Goal: Task Accomplishment & Management: Complete application form

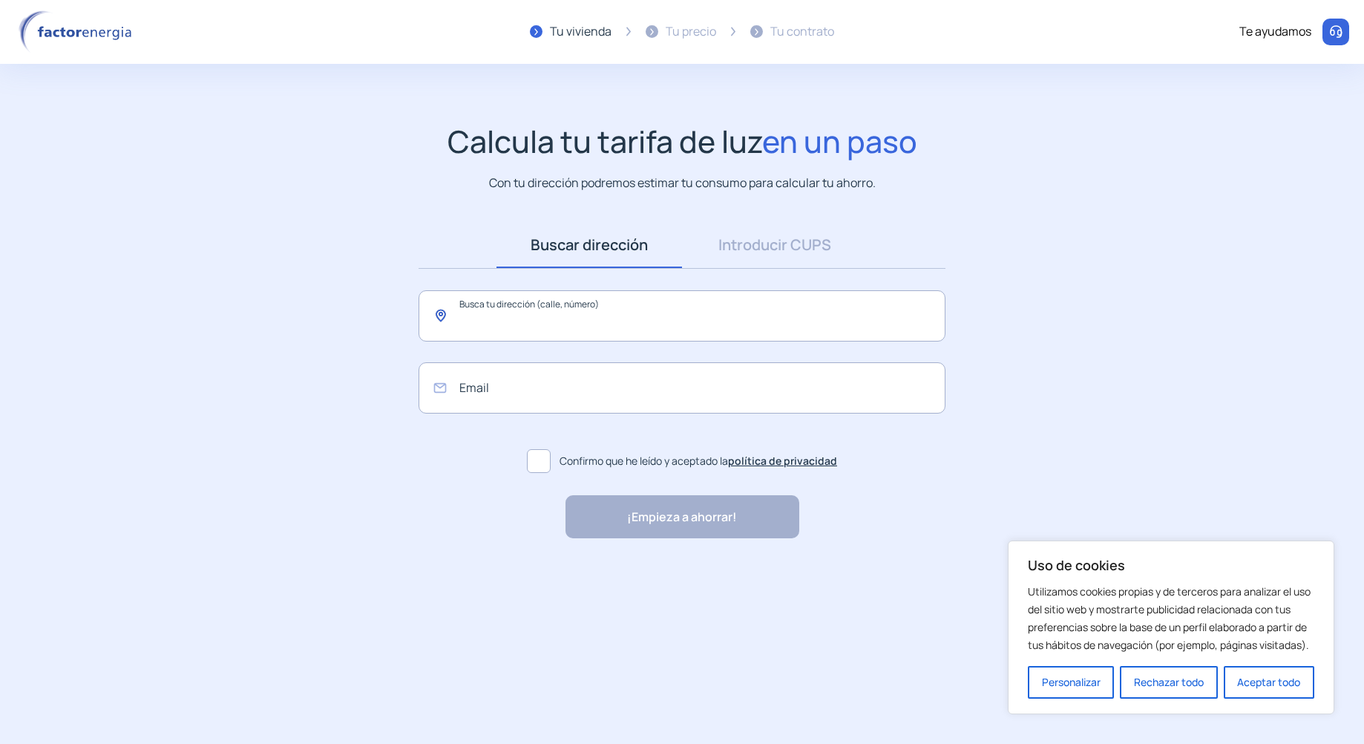
click at [600, 321] on input "text" at bounding box center [682, 315] width 527 height 51
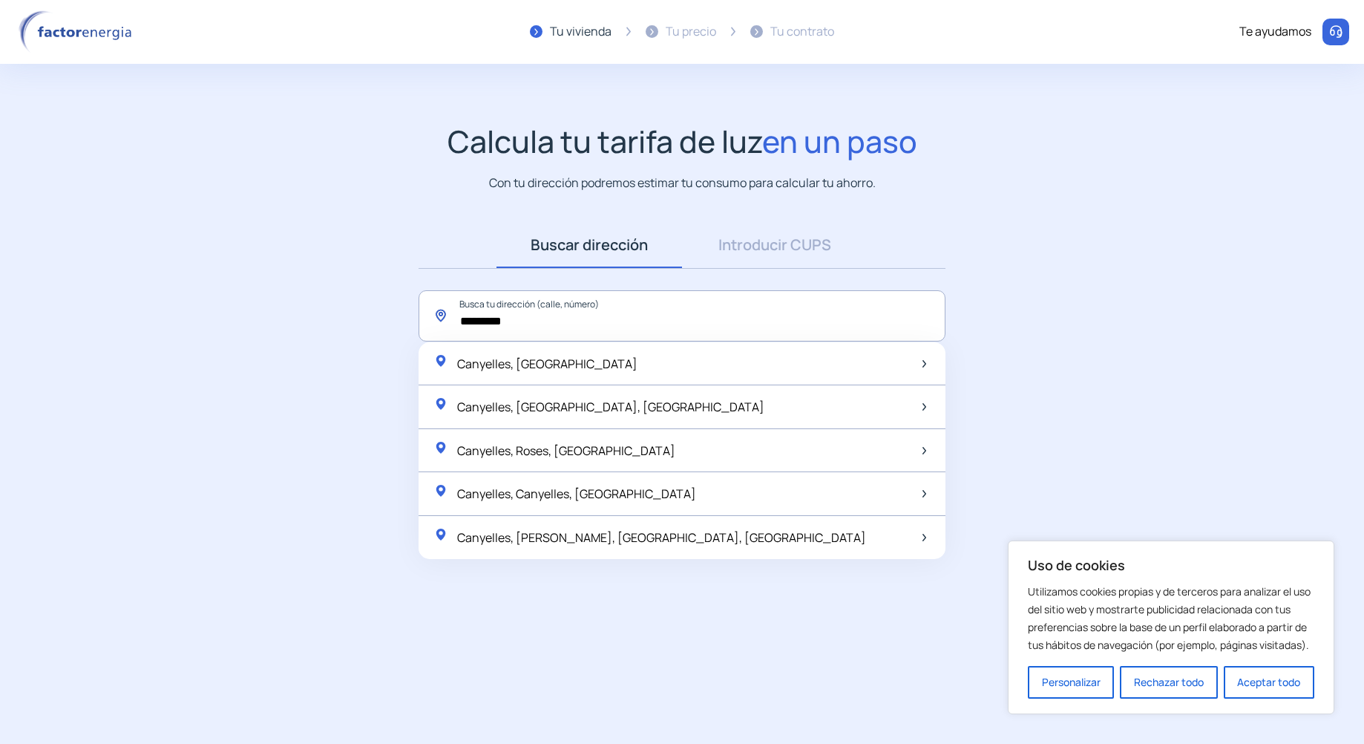
click at [475, 322] on input "*********" at bounding box center [682, 315] width 527 height 51
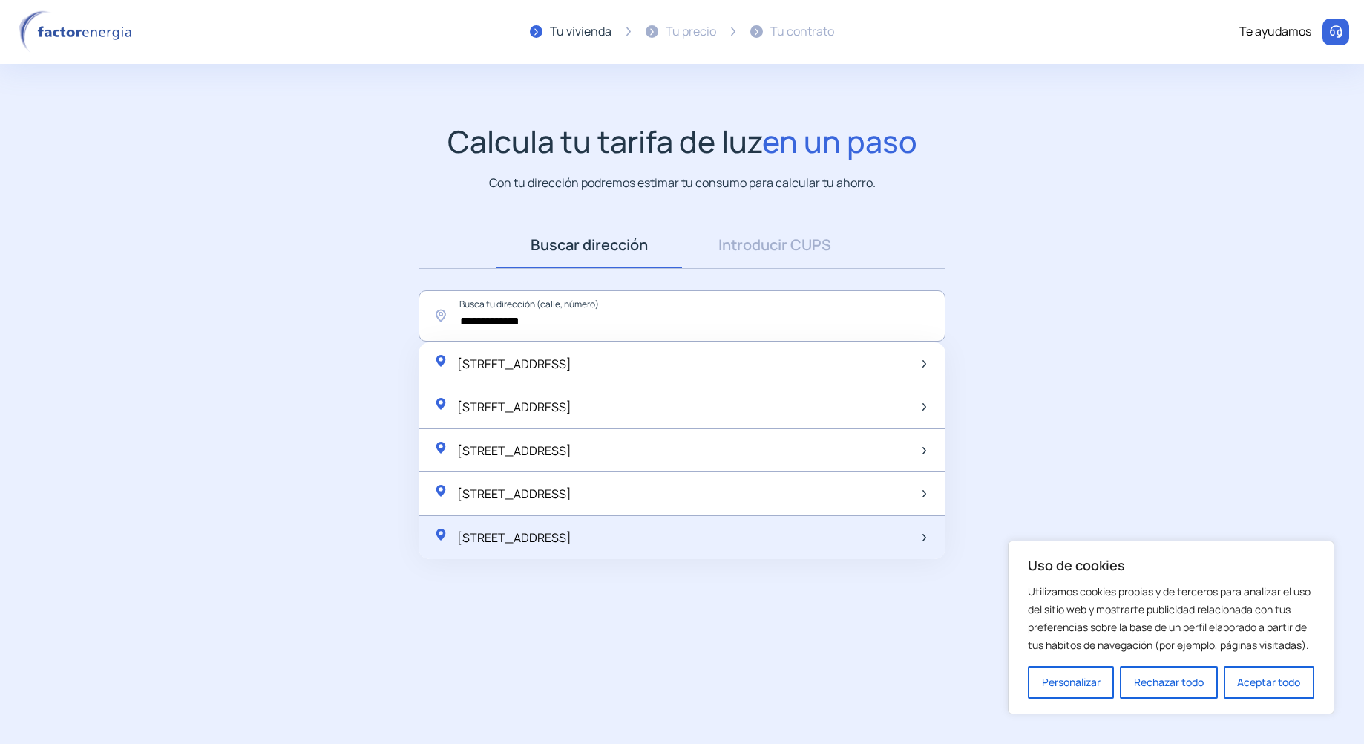
click at [500, 543] on span "[STREET_ADDRESS]" at bounding box center [514, 537] width 114 height 16
type input "**********"
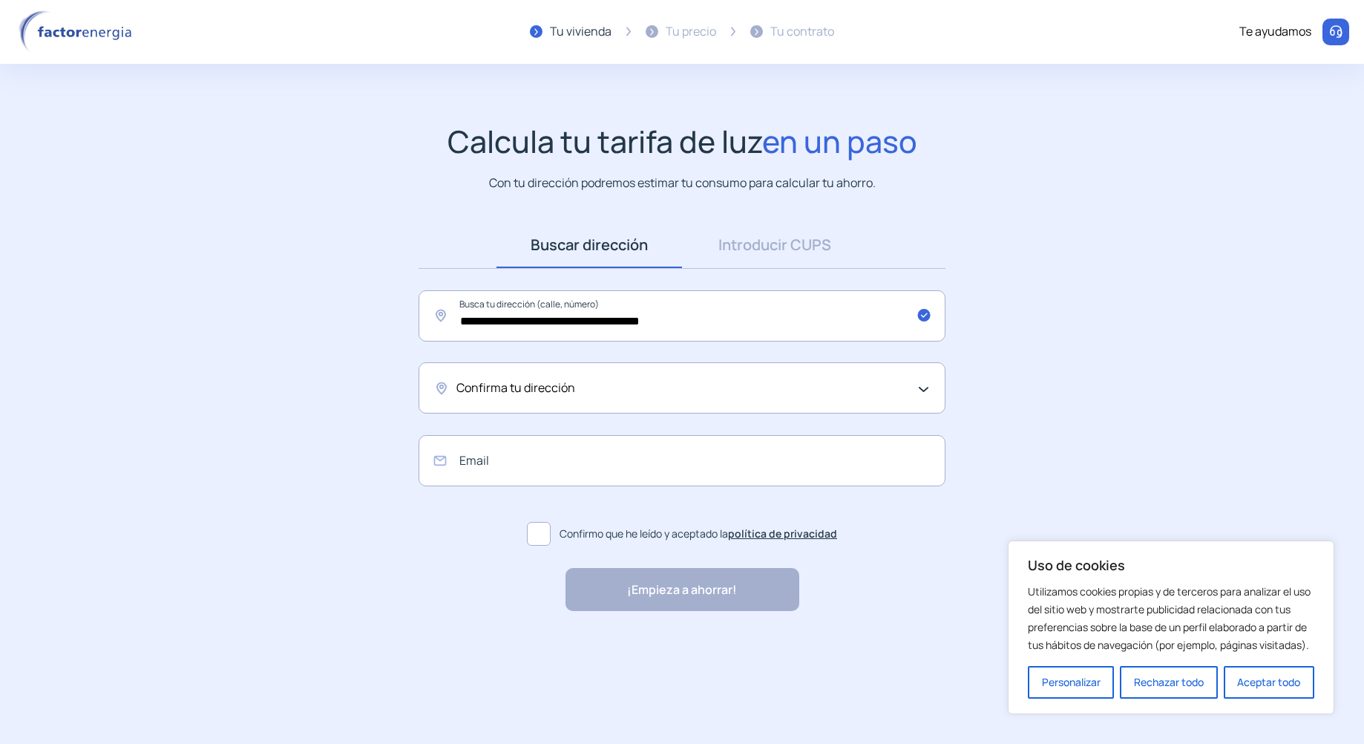
click at [540, 402] on div "Confirma tu dirección" at bounding box center [682, 387] width 527 height 51
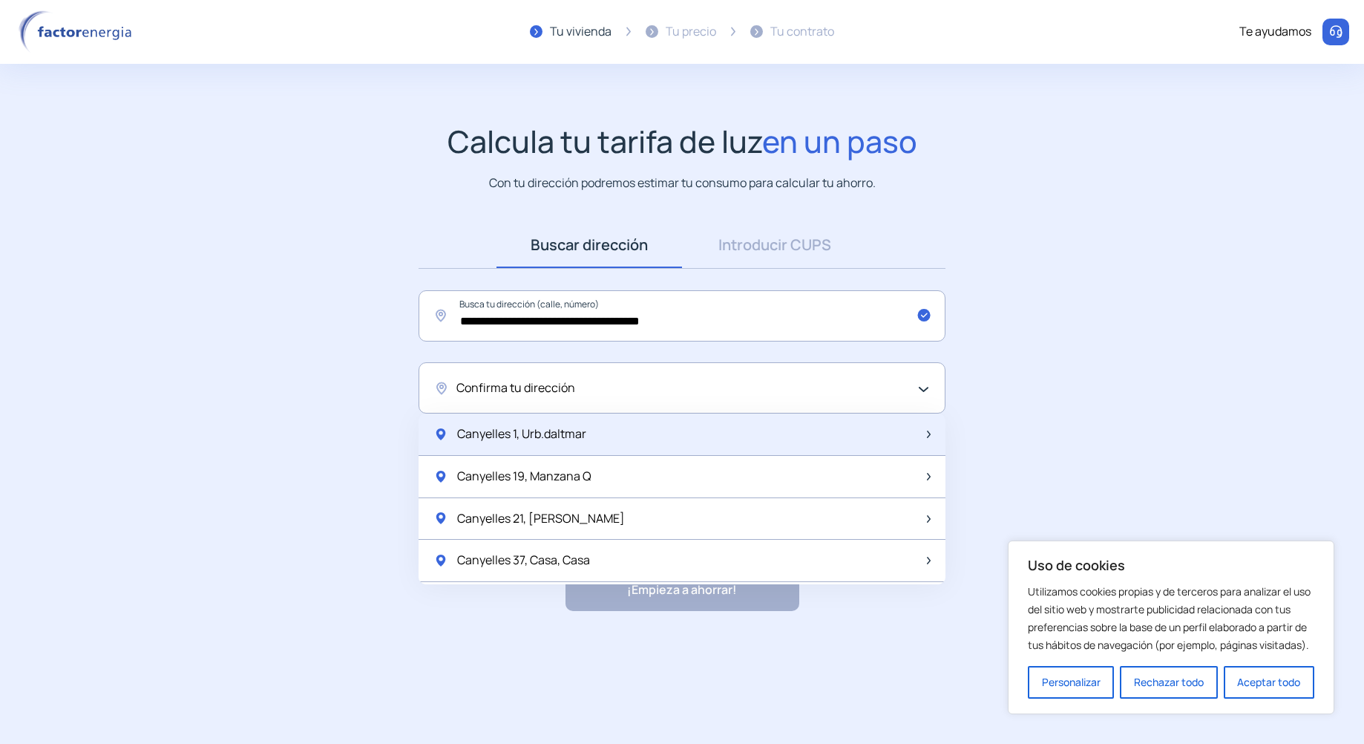
click at [531, 432] on span "Canyelles 1, Urb.daltmar" at bounding box center [521, 434] width 129 height 19
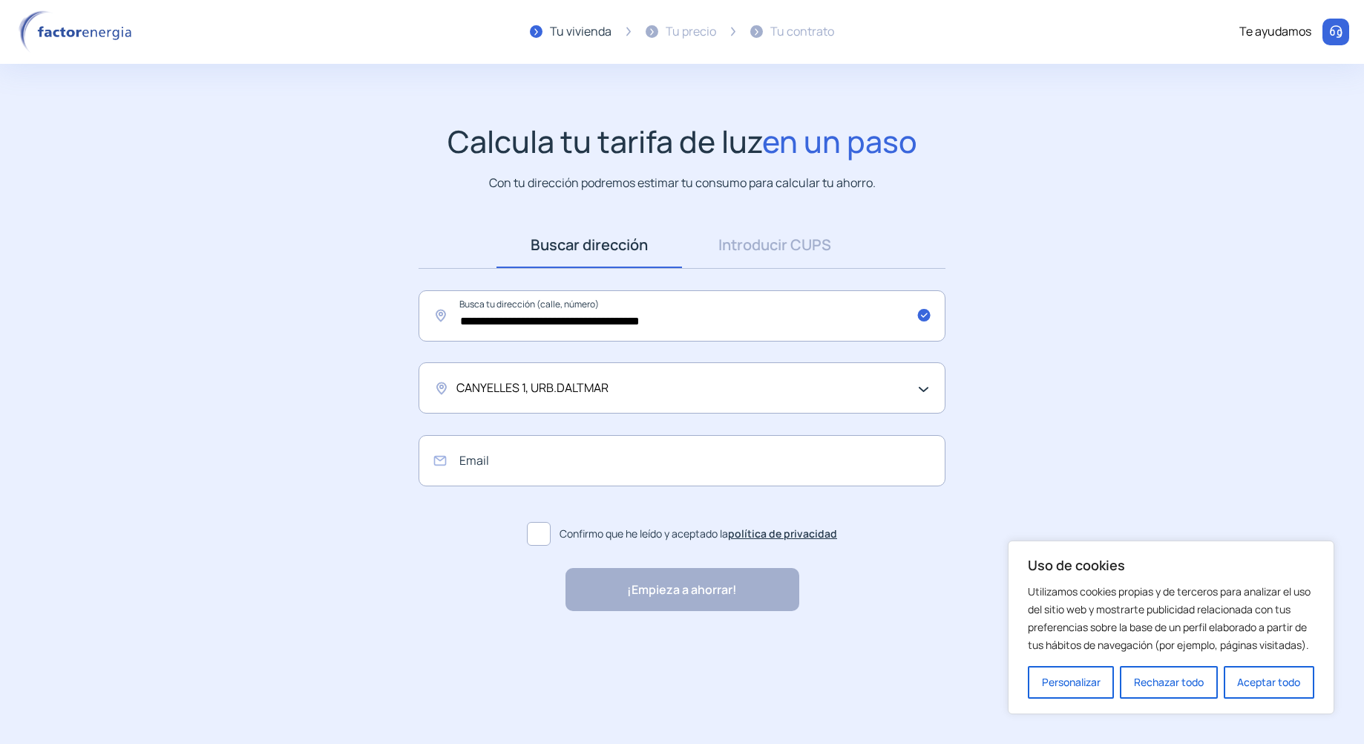
click at [523, 388] on span "CANYELLES 1, URB.DALTMAR" at bounding box center [532, 388] width 152 height 19
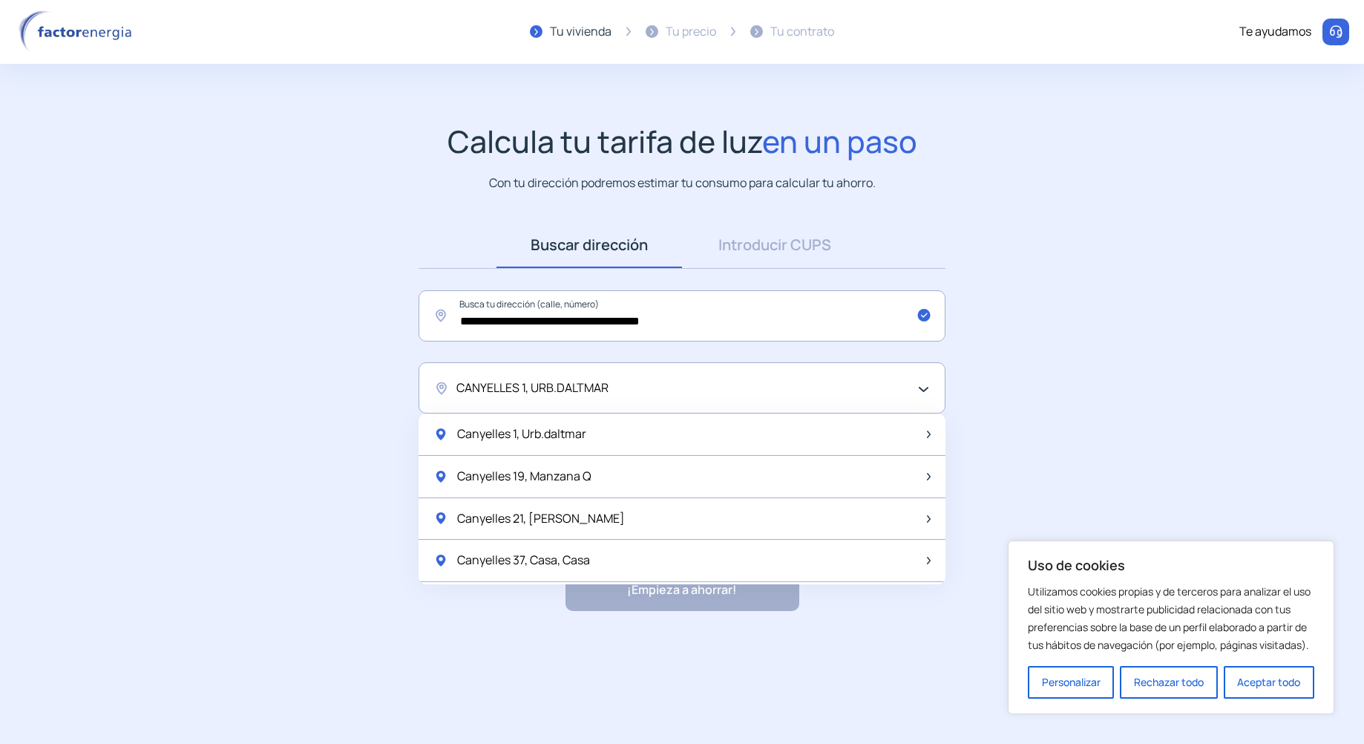
click at [523, 388] on span "CANYELLES 1, URB.DALTMAR" at bounding box center [532, 388] width 152 height 19
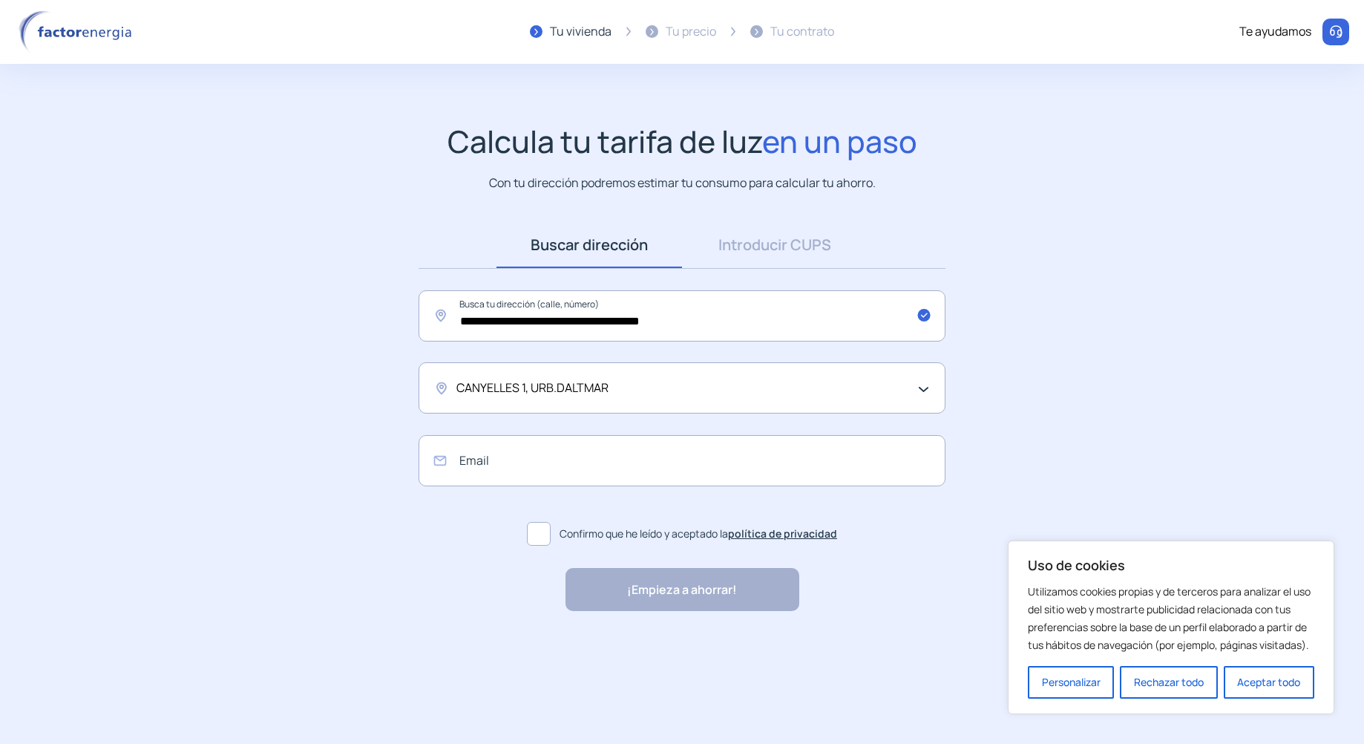
click at [525, 387] on span "CANYELLES 1, URB.DALTMAR" at bounding box center [532, 388] width 152 height 19
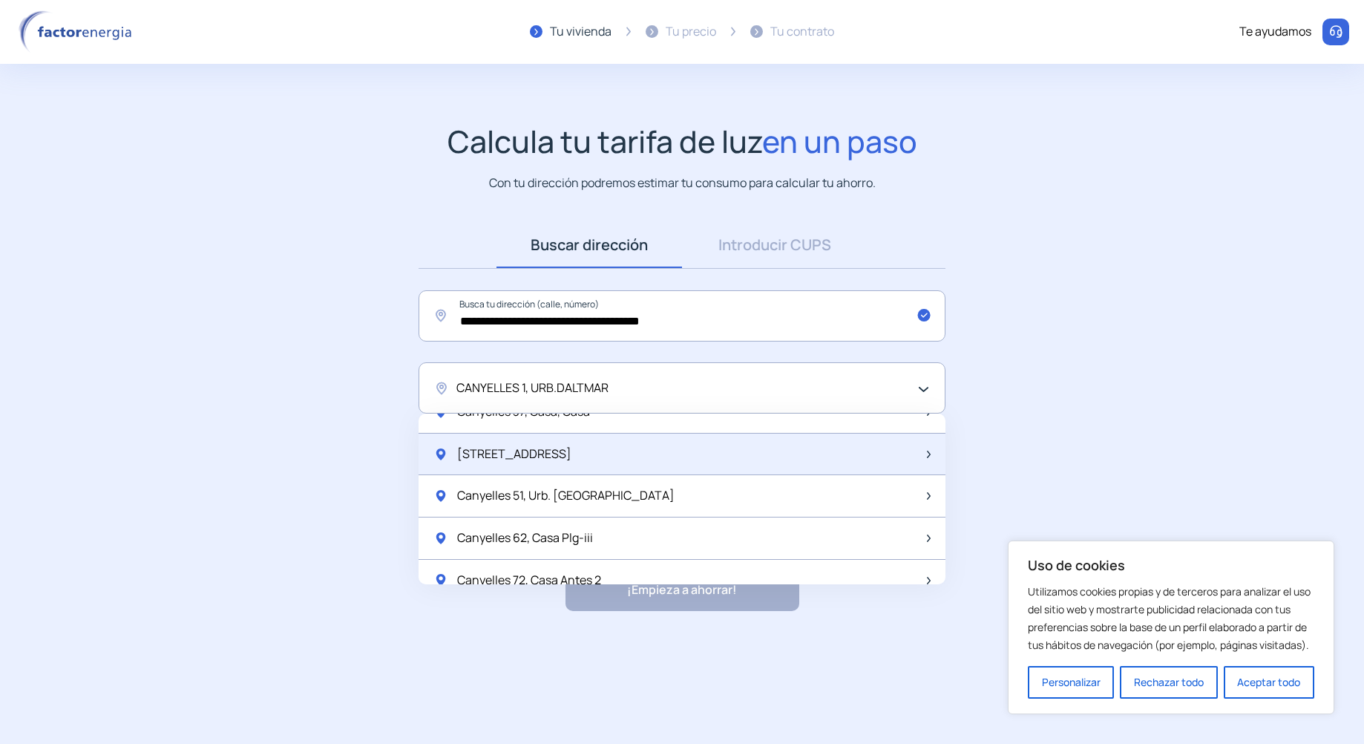
scroll to position [223, 0]
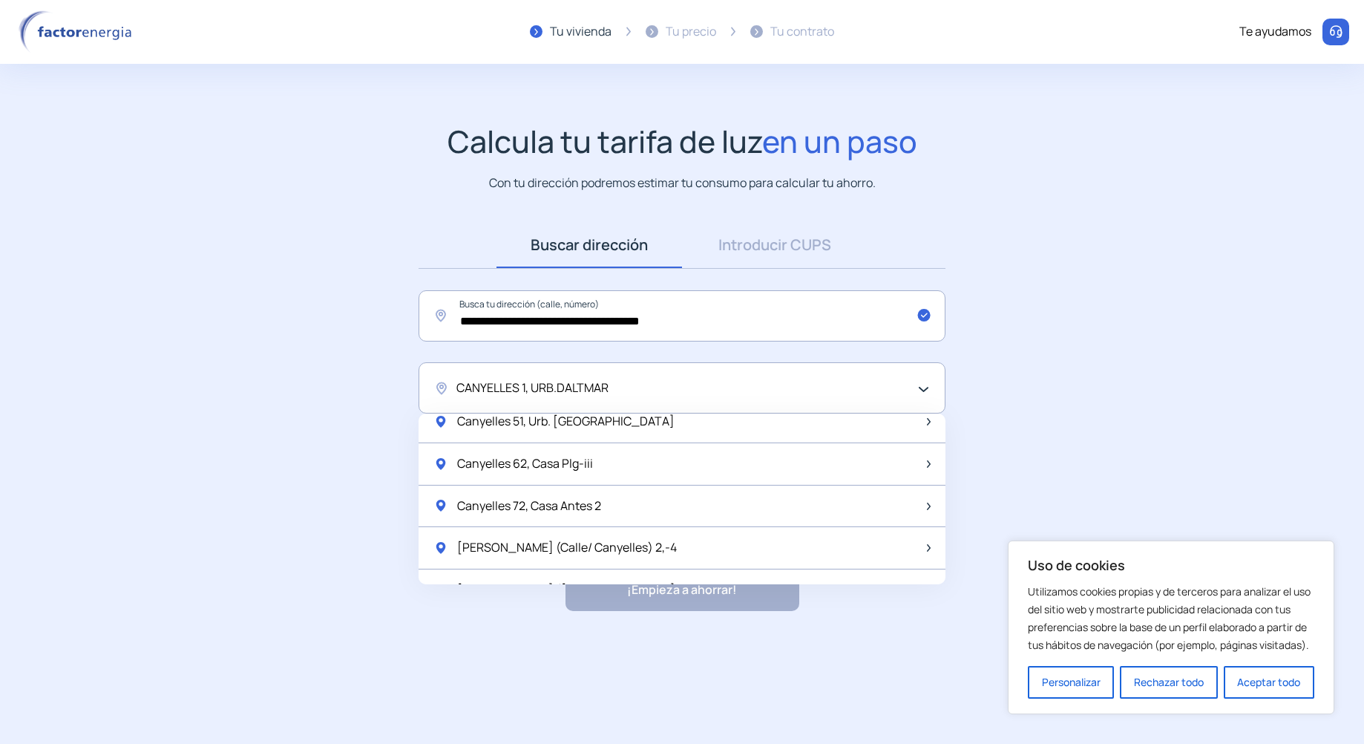
click at [606, 387] on span "CANYELLES 1, URB.DALTMAR" at bounding box center [532, 388] width 152 height 19
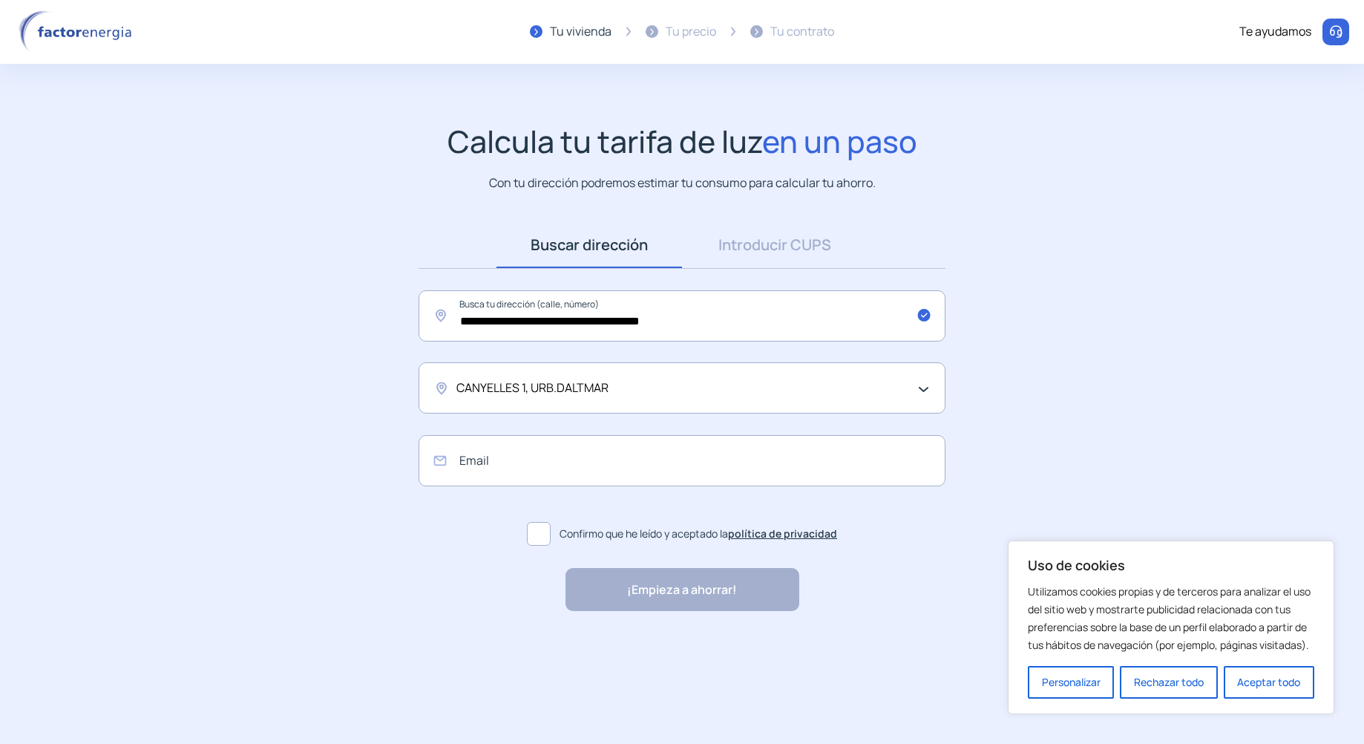
click at [445, 389] on div "CANYELLES 1, URB.DALTMAR" at bounding box center [682, 387] width 527 height 51
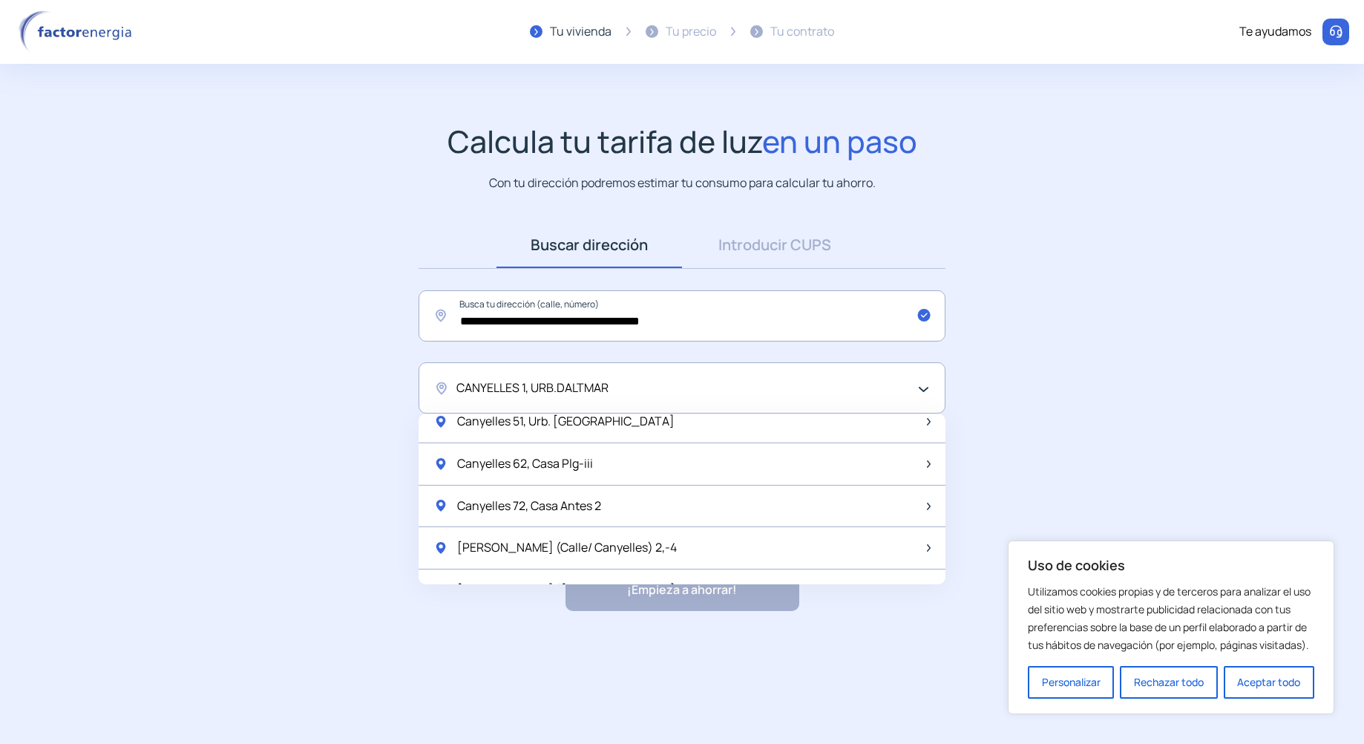
scroll to position [148, 0]
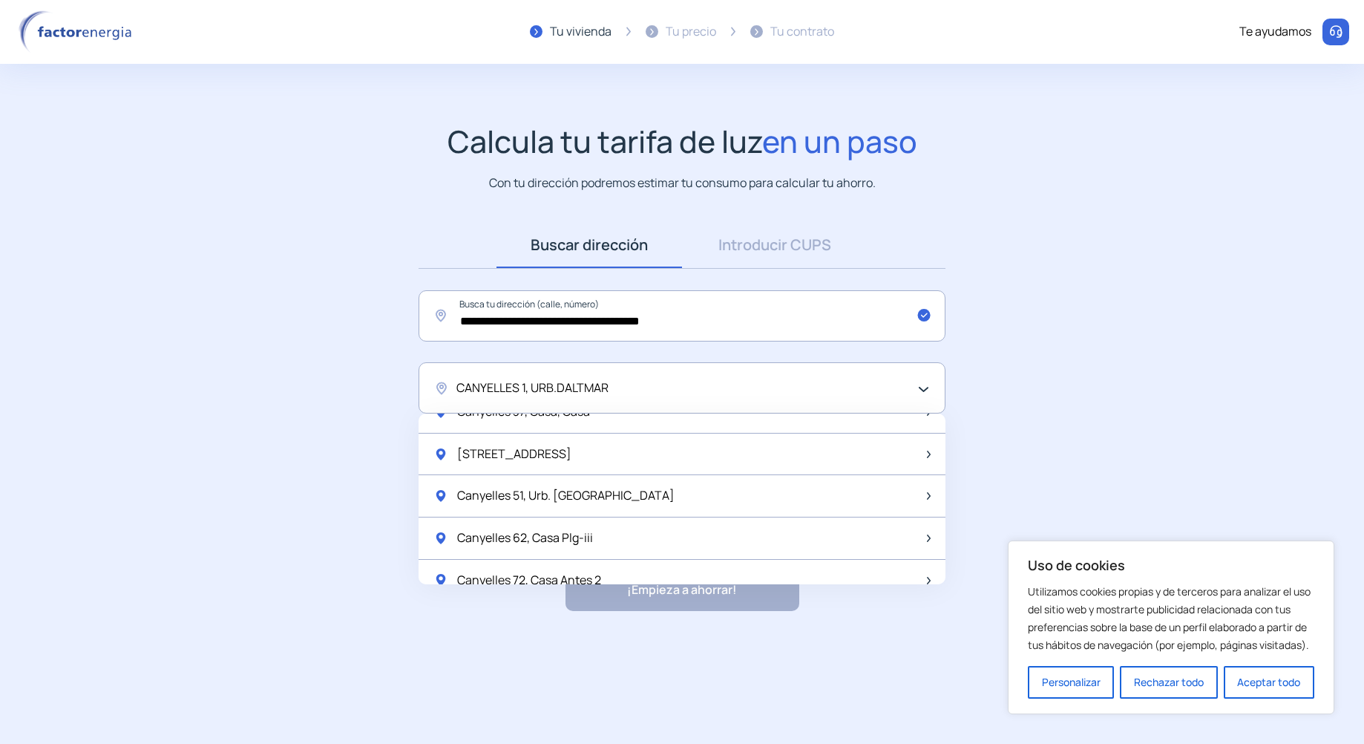
click at [382, 462] on app-search-direction-cups "**********" at bounding box center [682, 367] width 1364 height 488
click at [925, 388] on div "CANYELLES 1, URB.DALTMAR" at bounding box center [682, 387] width 527 height 51
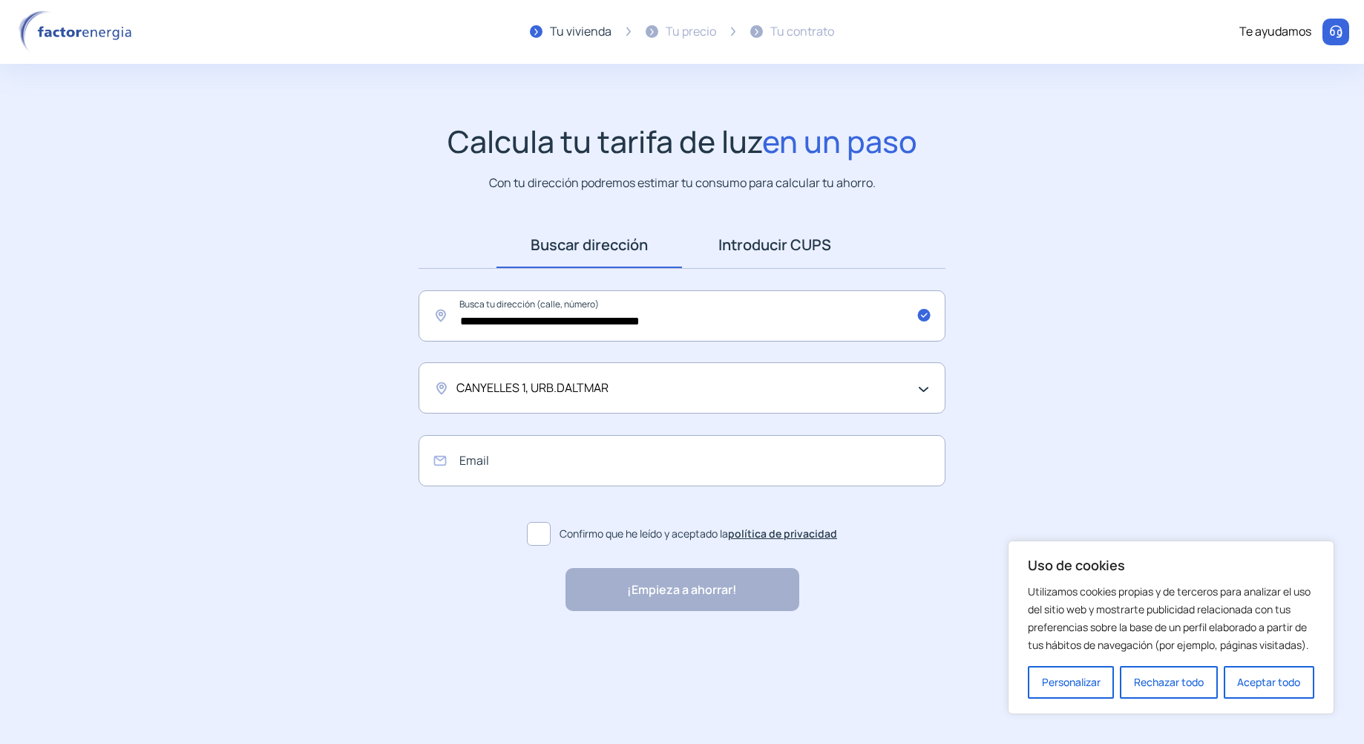
click at [801, 252] on link "Introducir CUPS" at bounding box center [775, 245] width 186 height 46
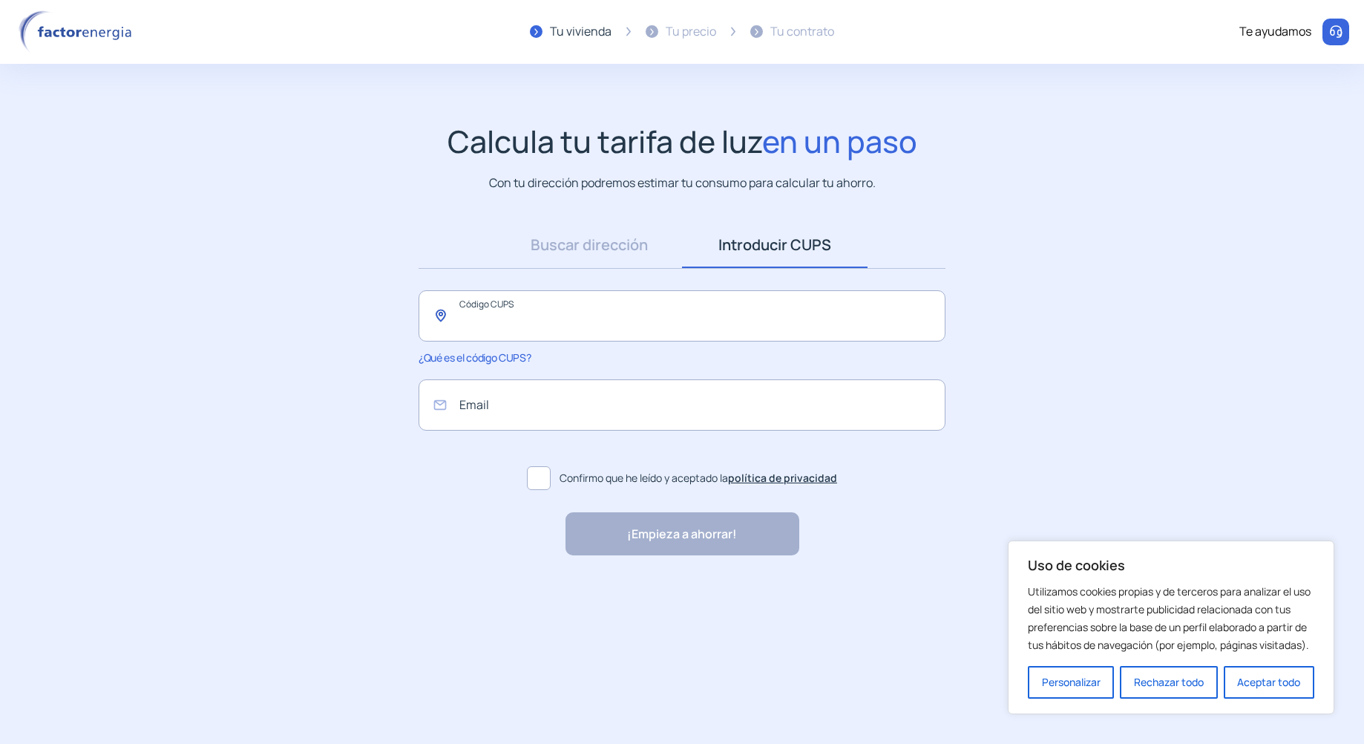
click at [722, 304] on input "text" at bounding box center [682, 315] width 527 height 51
type input "**********"
click at [632, 255] on link "Buscar dirección" at bounding box center [590, 245] width 186 height 46
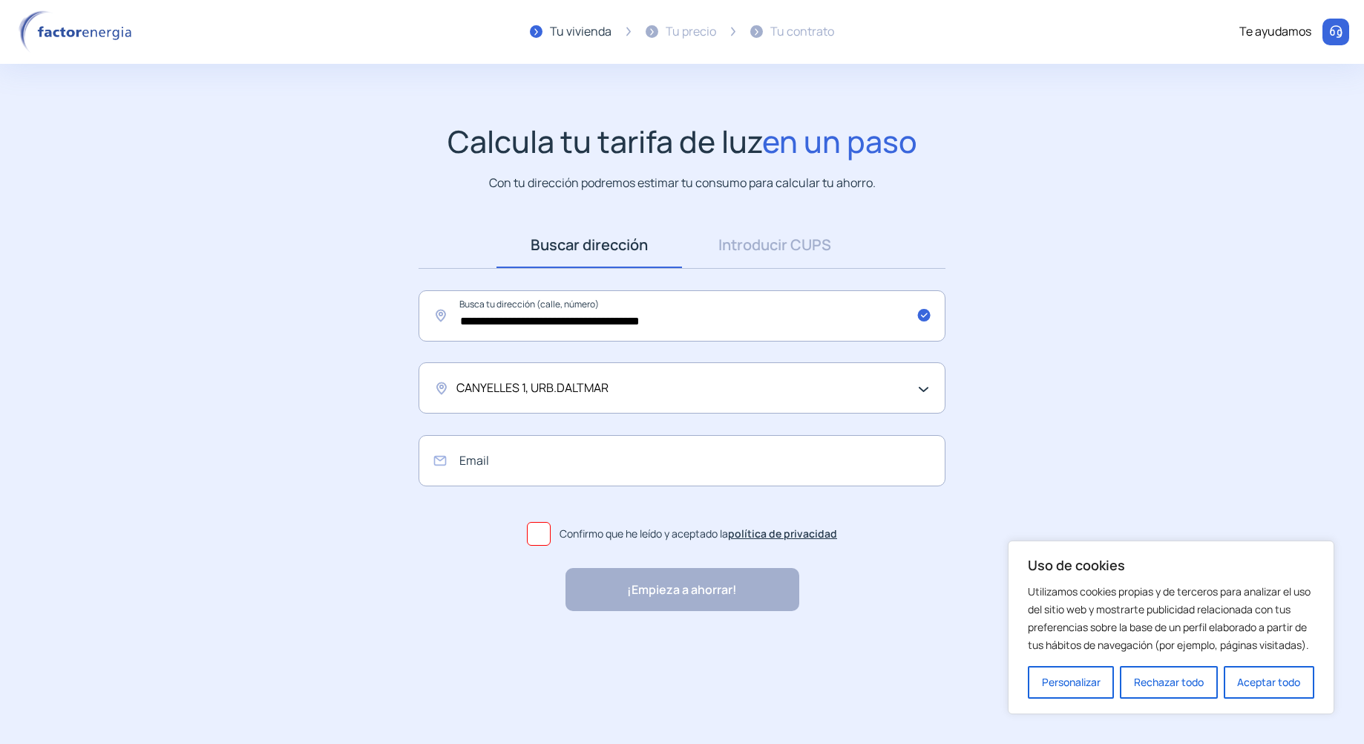
click at [721, 389] on div "CANYELLES 1, URB.DALTMAR" at bounding box center [678, 388] width 444 height 19
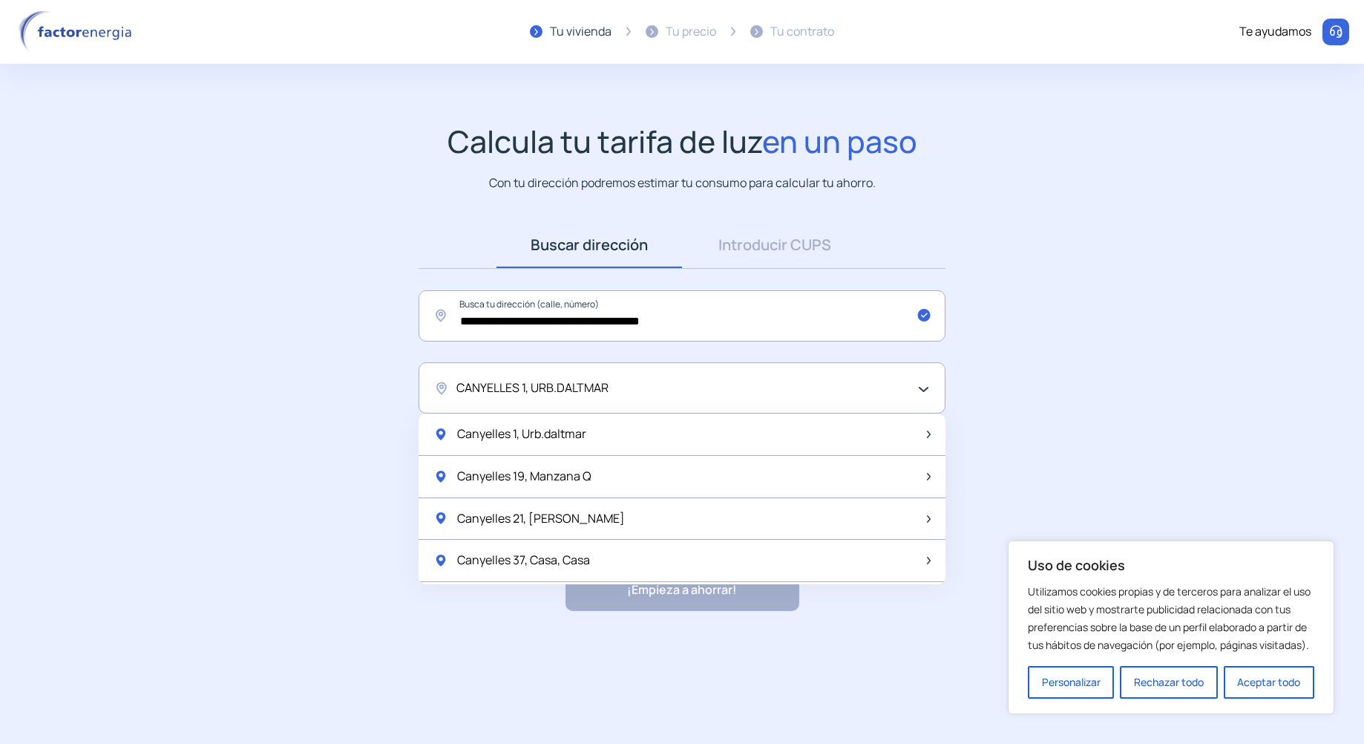
drag, startPoint x: 628, startPoint y: 393, endPoint x: 449, endPoint y: 395, distance: 178.9
click at [449, 395] on div "CANYELLES 1, URB.DALTMAR" at bounding box center [682, 387] width 527 height 51
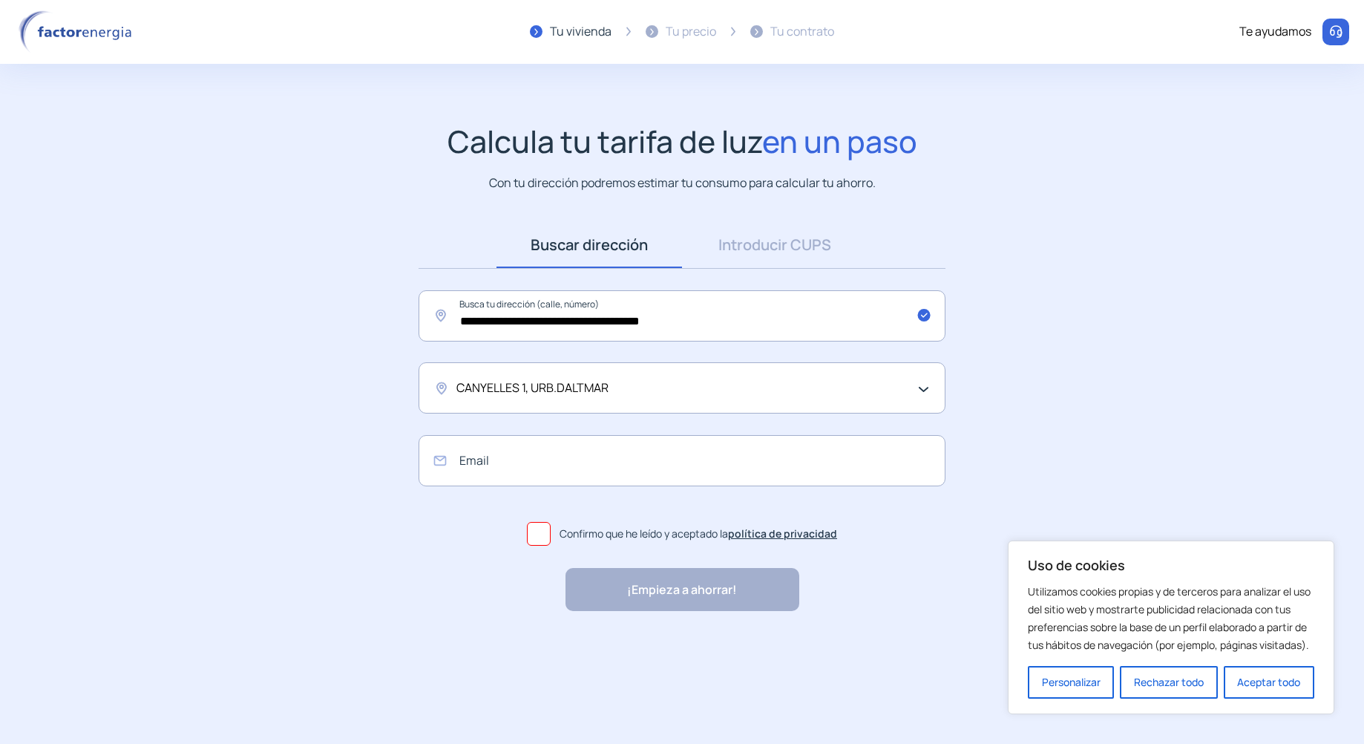
drag, startPoint x: 449, startPoint y: 395, endPoint x: 611, endPoint y: 391, distance: 161.9
click at [611, 391] on div "CANYELLES 1, URB.DALTMAR" at bounding box center [678, 388] width 444 height 19
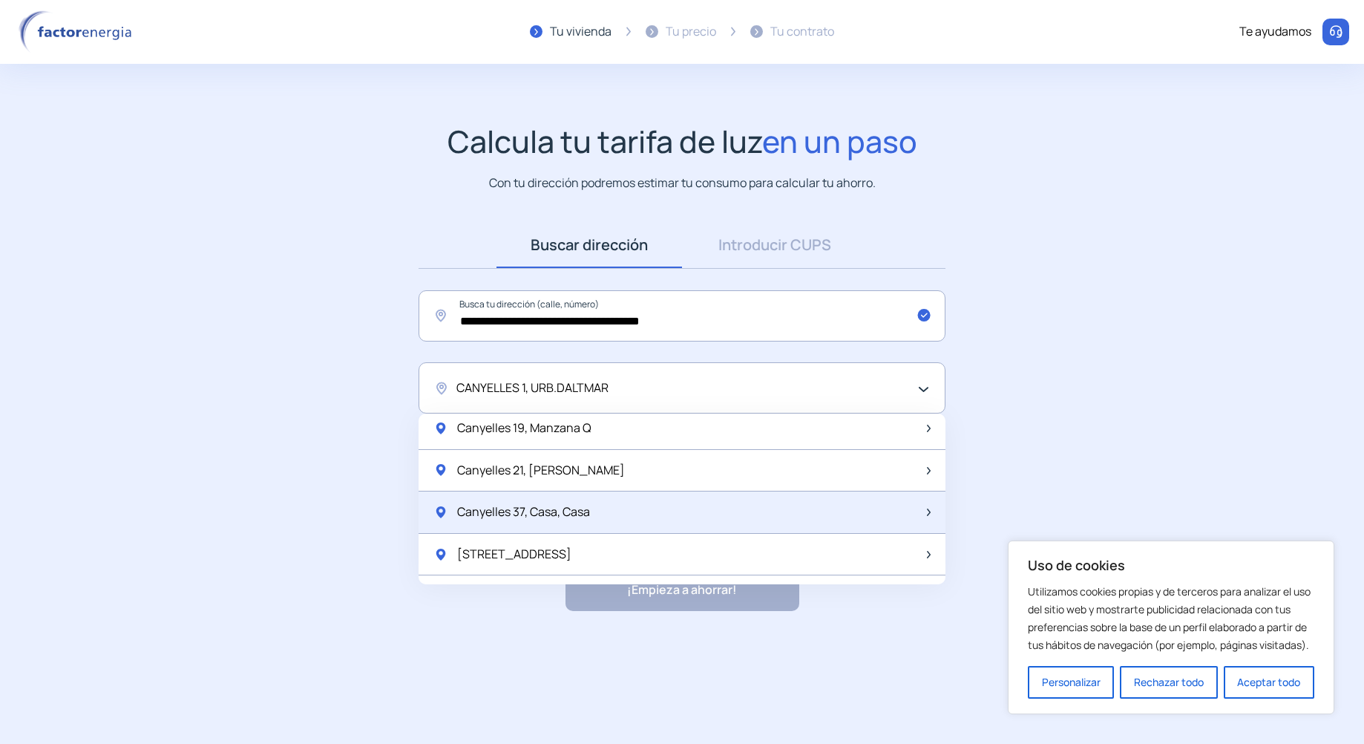
scroll to position [74, 0]
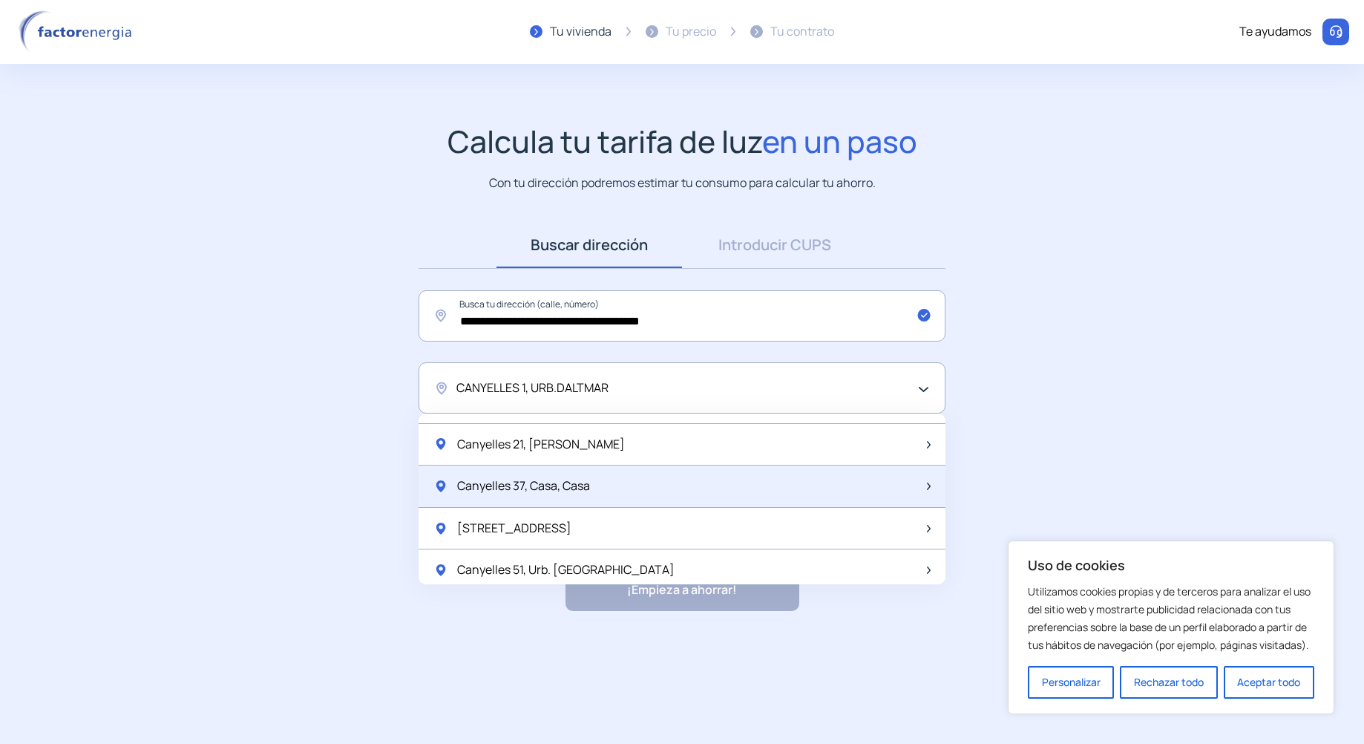
click at [555, 490] on span "Canyelles 37, Casa, Casa" at bounding box center [523, 486] width 133 height 19
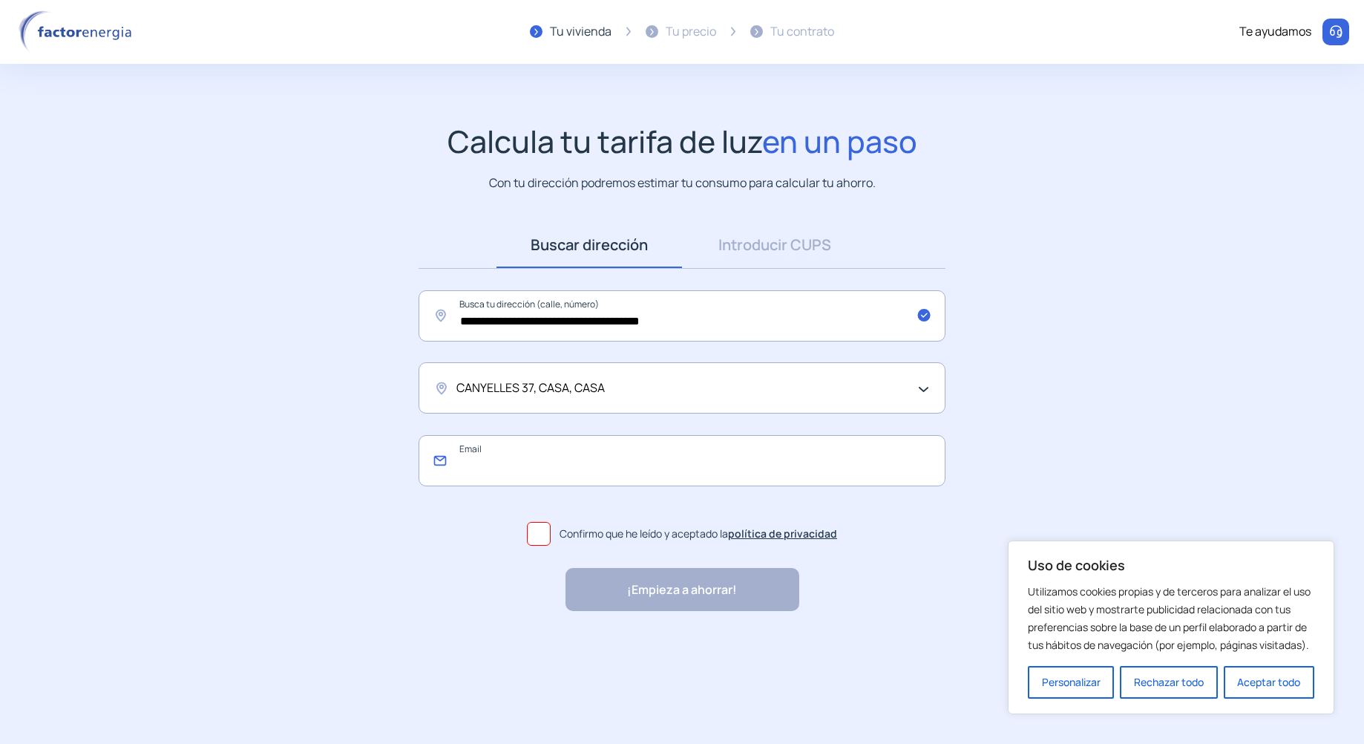
click at [551, 462] on input "email" at bounding box center [682, 460] width 527 height 51
type input "**********"
click at [534, 537] on span at bounding box center [539, 534] width 24 height 24
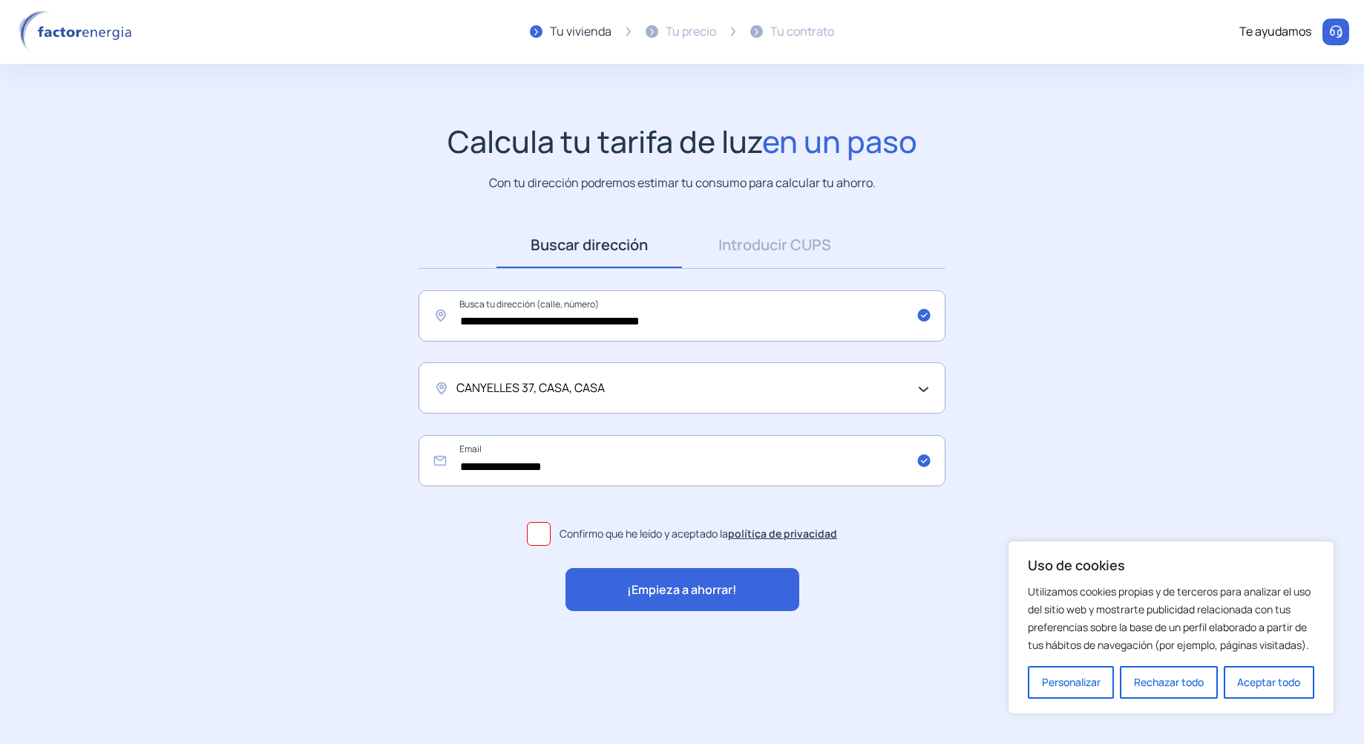
click at [599, 592] on div "¡Empieza a ahorrar!" at bounding box center [683, 589] width 234 height 43
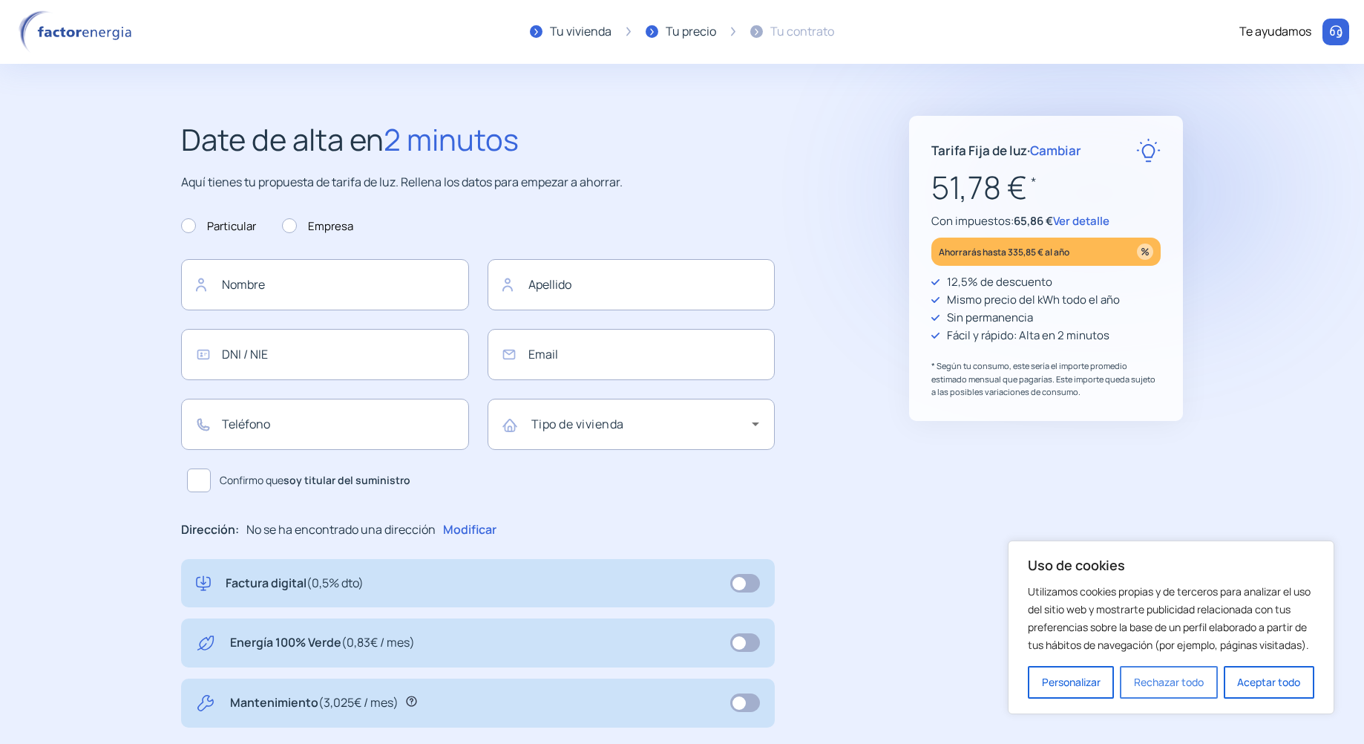
type input "**********"
click at [1243, 689] on button "Aceptar todo" at bounding box center [1269, 682] width 91 height 33
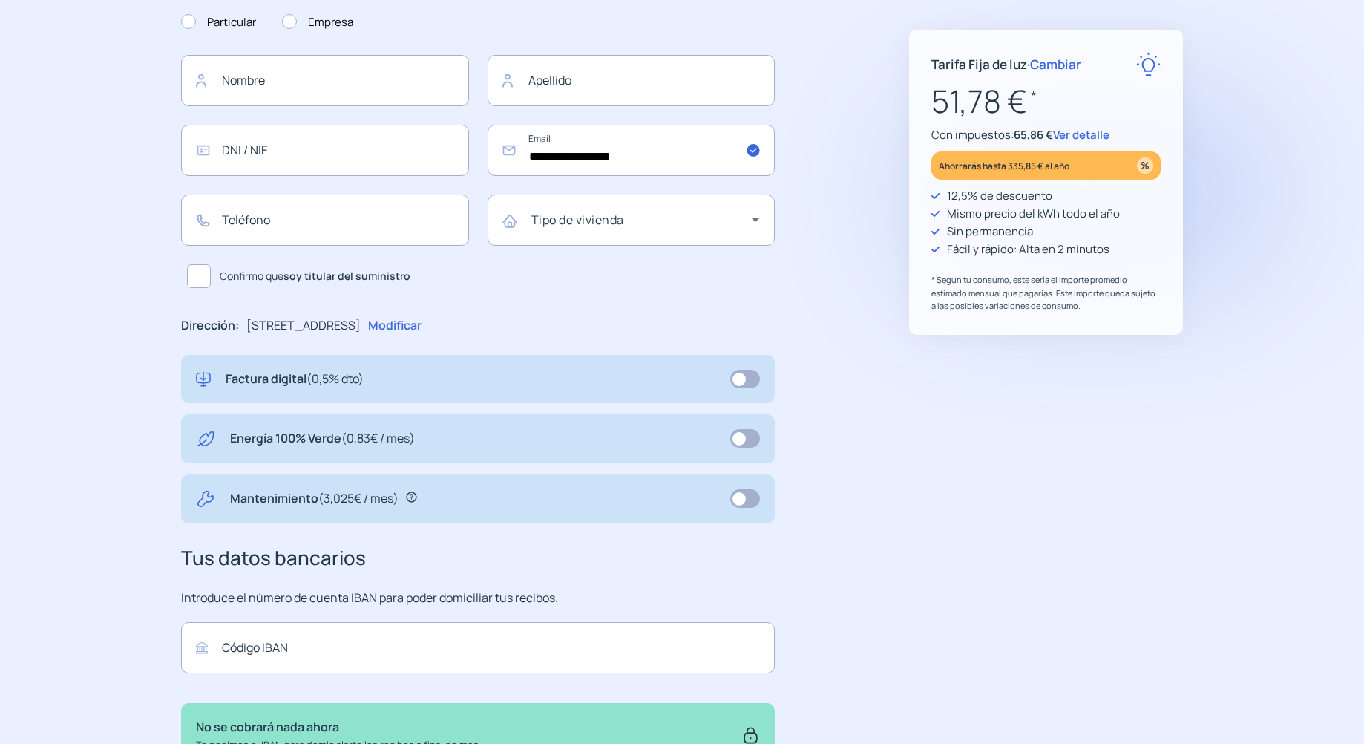
scroll to position [130, 0]
